Goal: Transaction & Acquisition: Book appointment/travel/reservation

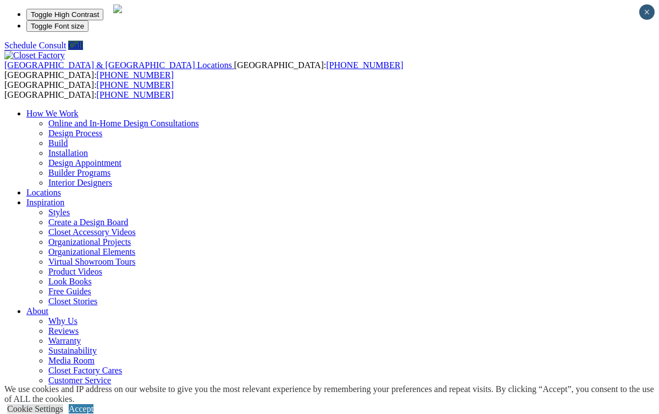
click at [102, 129] on link "Design Process" at bounding box center [75, 133] width 54 height 9
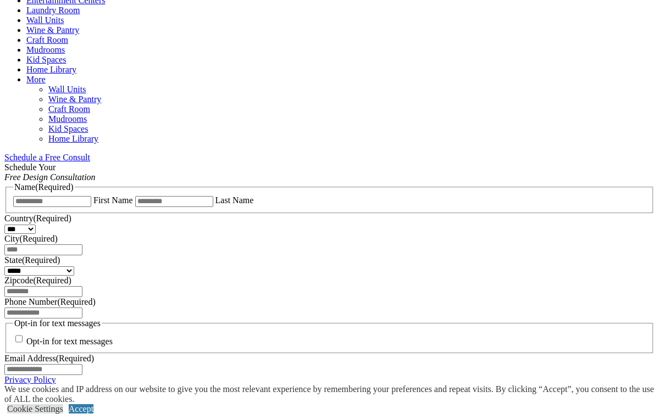
scroll to position [587, 0]
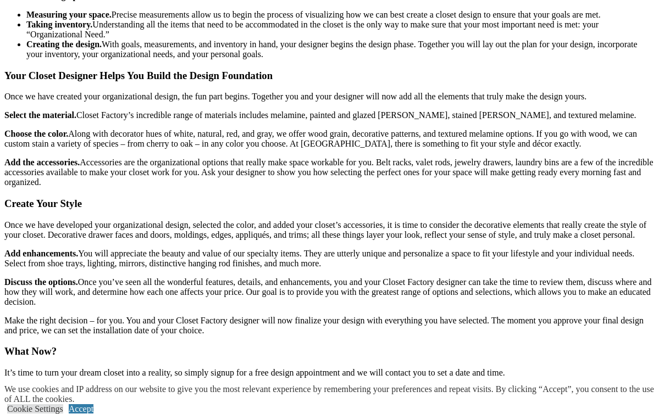
scroll to position [1280, 0]
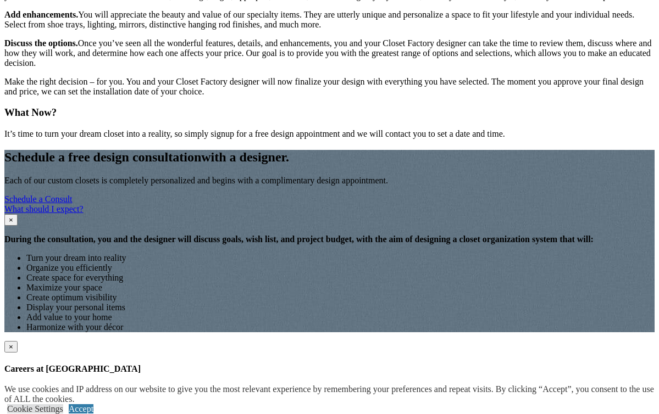
scroll to position [1528, 0]
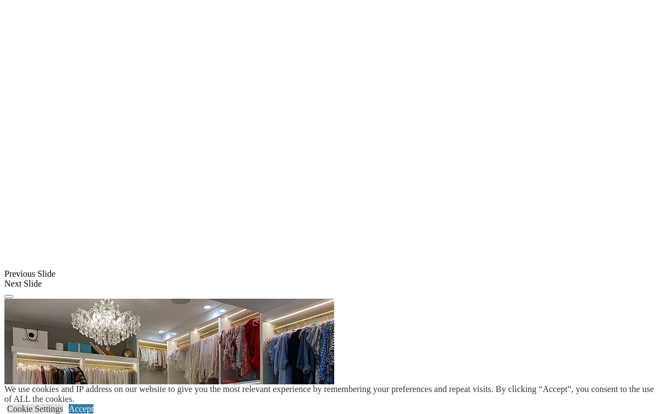
scroll to position [834, 0]
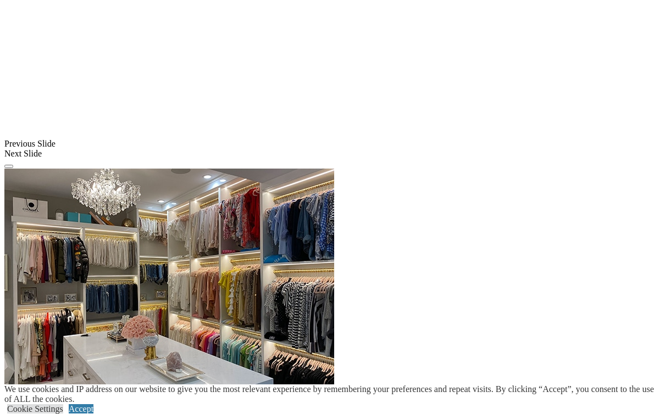
scroll to position [889, 0]
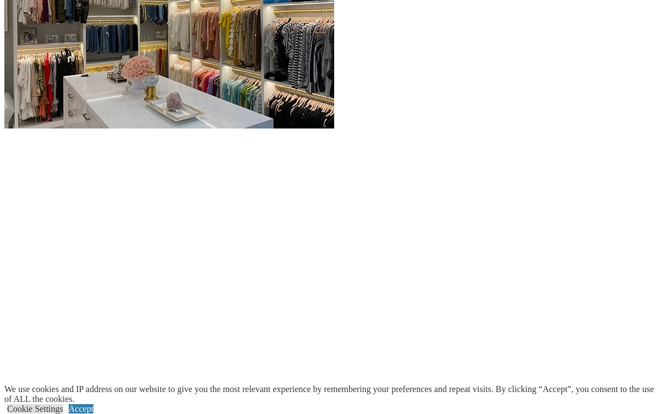
scroll to position [1145, 0]
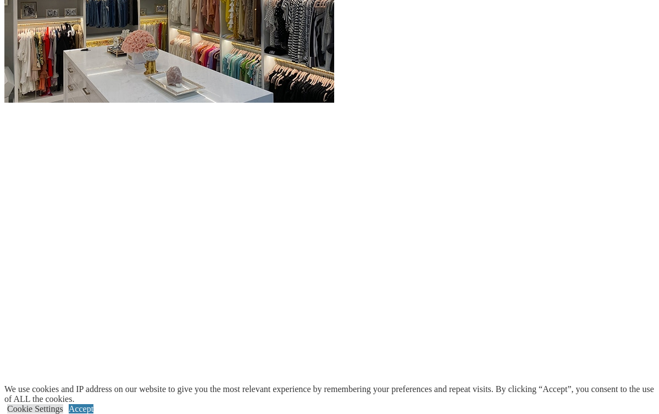
scroll to position [1176, 0]
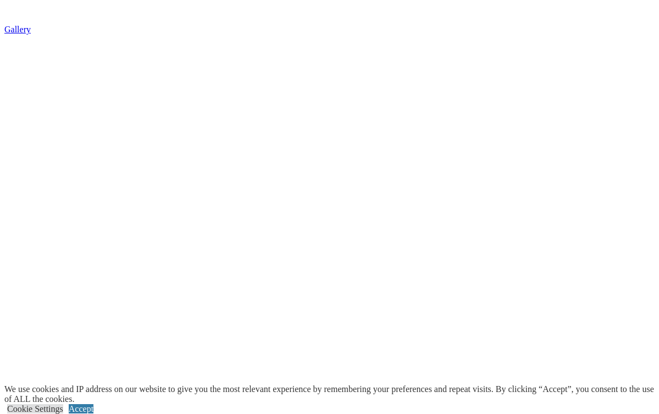
scroll to position [1933, 0]
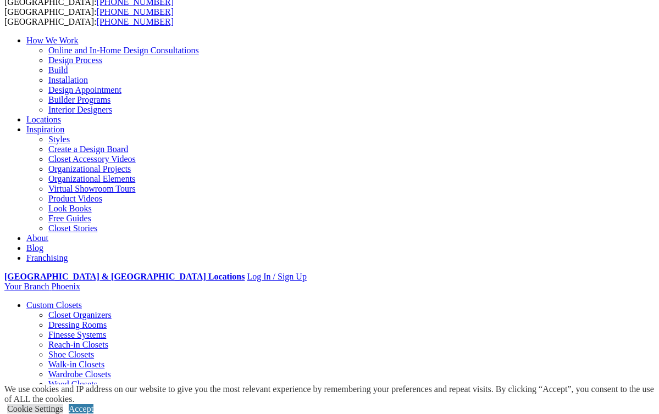
scroll to position [0, 0]
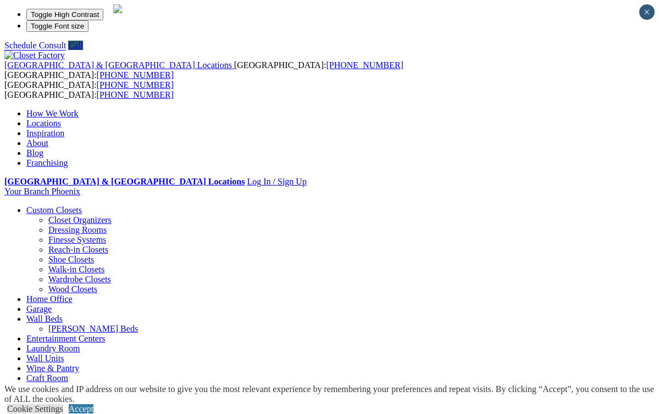
click at [61, 119] on link "Locations" at bounding box center [43, 123] width 35 height 9
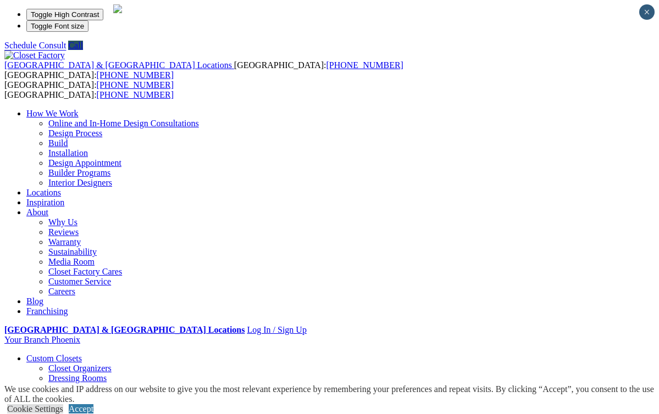
click at [64, 198] on span at bounding box center [64, 202] width 0 height 9
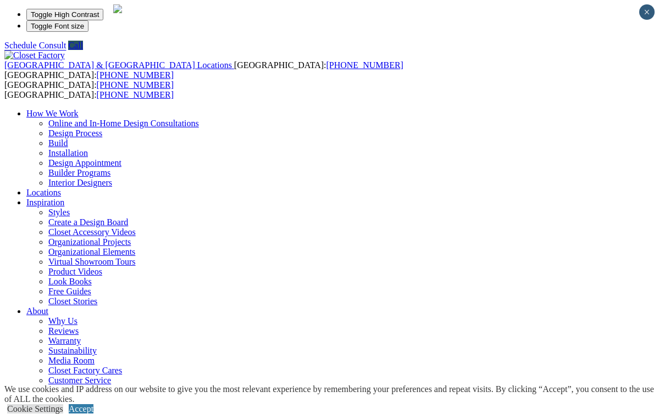
click at [135, 247] on link "Organizational Elements" at bounding box center [91, 251] width 87 height 9
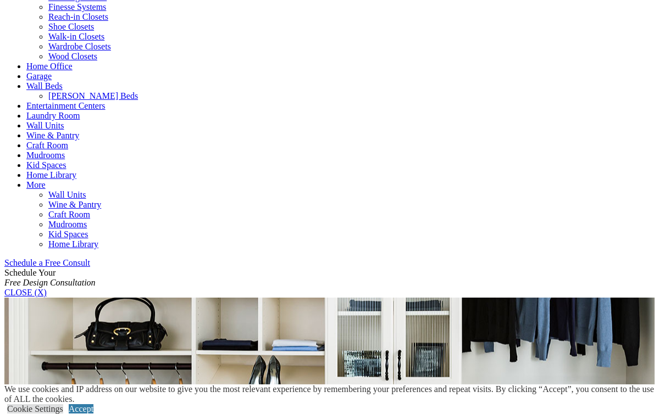
scroll to position [484, 0]
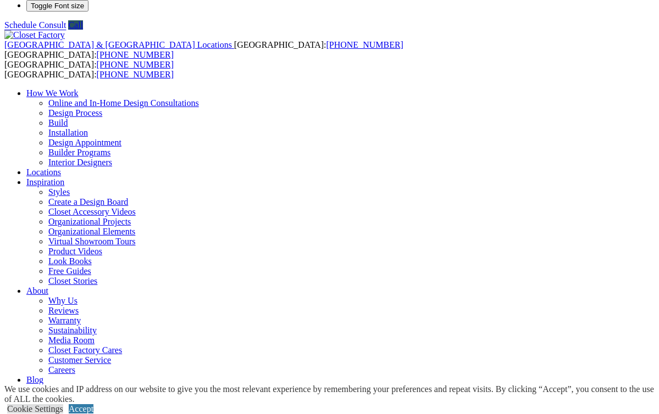
scroll to position [0, 0]
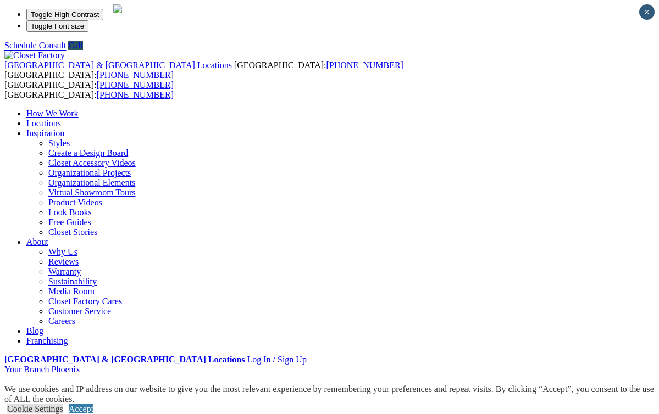
click at [128, 148] on link "Create a Design Board" at bounding box center [88, 152] width 80 height 9
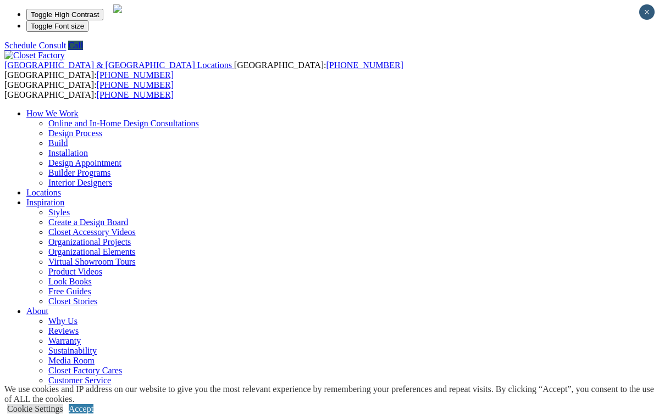
click at [136, 228] on link "Closet Accessory Videos" at bounding box center [91, 232] width 87 height 9
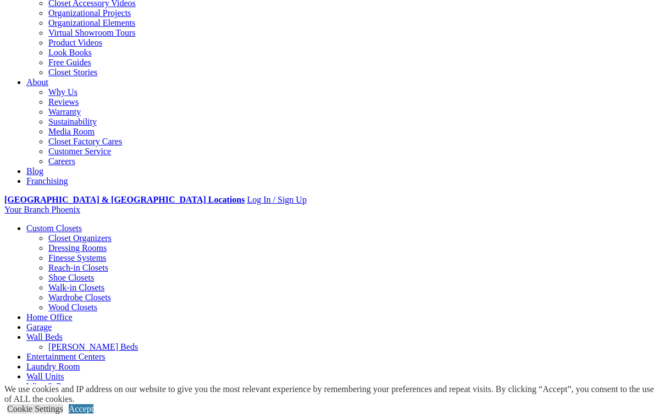
scroll to position [219, 0]
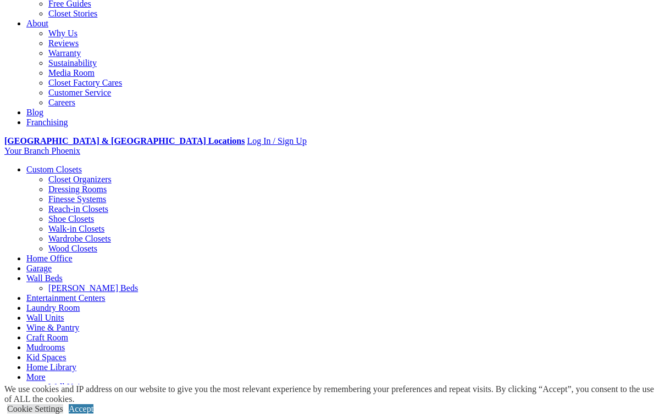
scroll to position [287, 0]
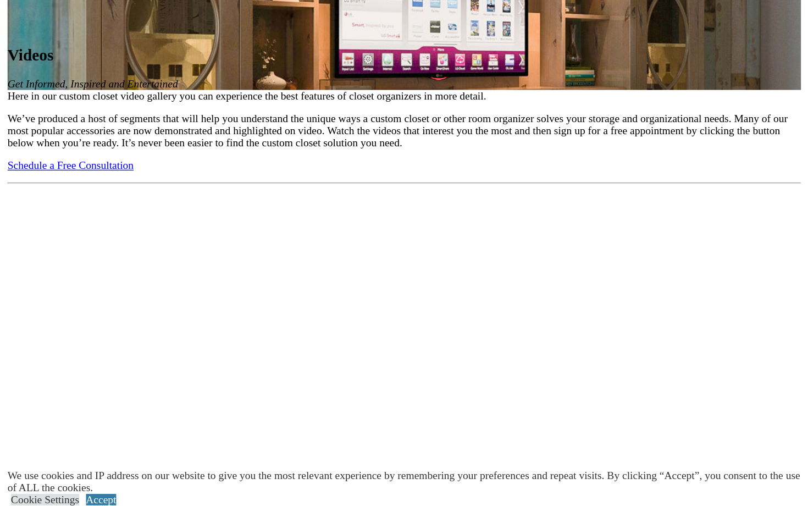
scroll to position [842, 0]
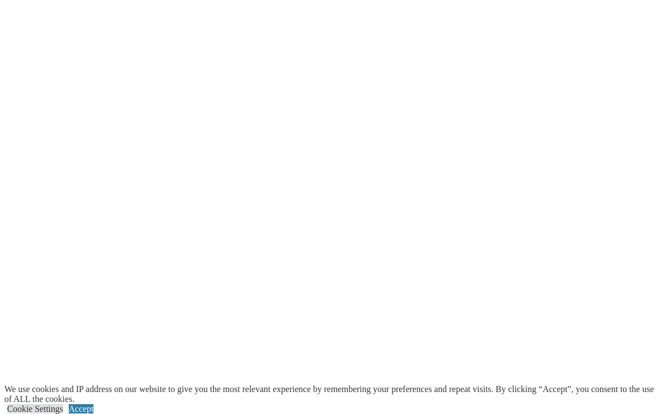
scroll to position [1428, 0]
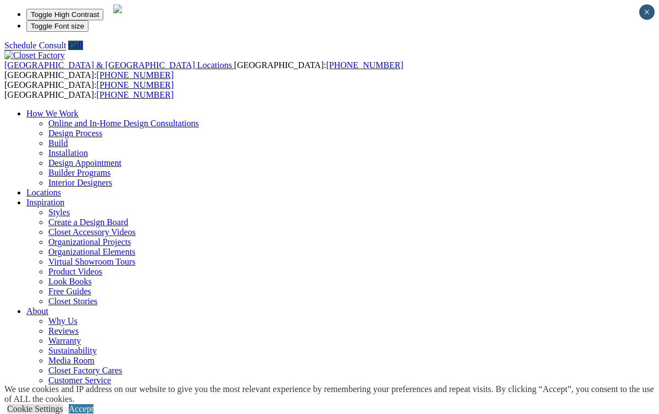
click at [70, 208] on link "Styles" at bounding box center [58, 212] width 21 height 9
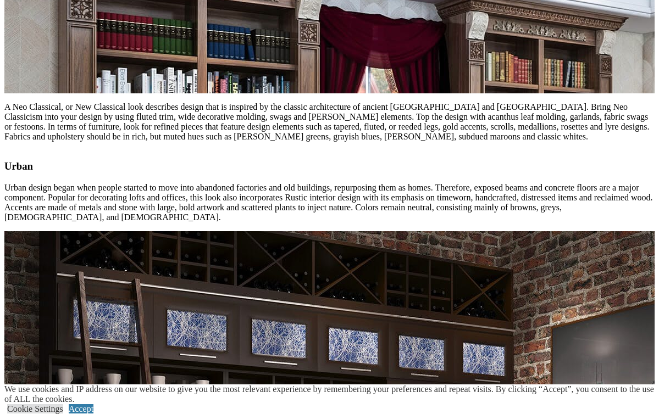
scroll to position [2837, 0]
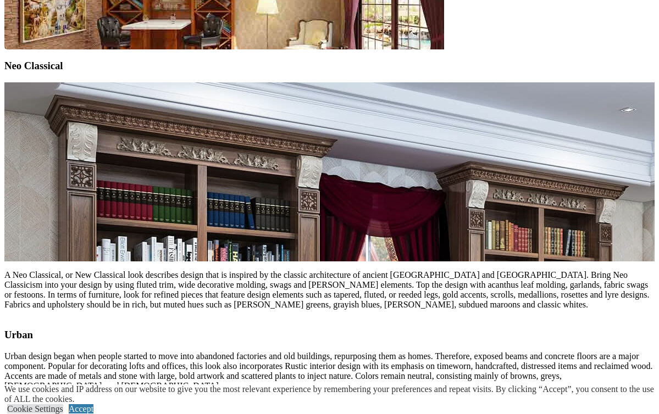
type input "******"
type input "*****"
type input "**********"
select select "**"
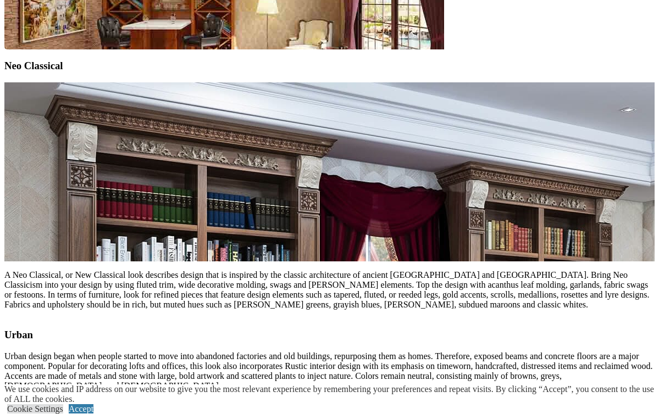
type input "*****"
type input "**********"
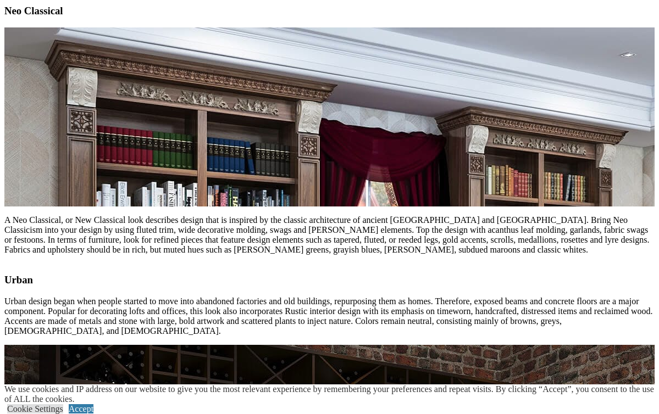
scroll to position [2893, 0]
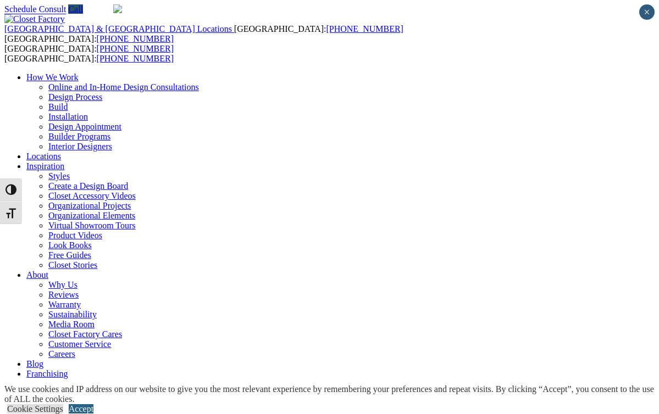
click at [93, 405] on link "Accept" at bounding box center [81, 409] width 25 height 9
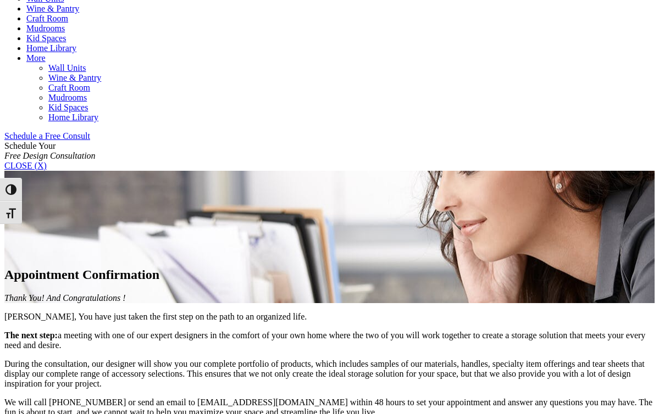
scroll to position [568, 0]
